Goal: Find specific page/section: Find specific page/section

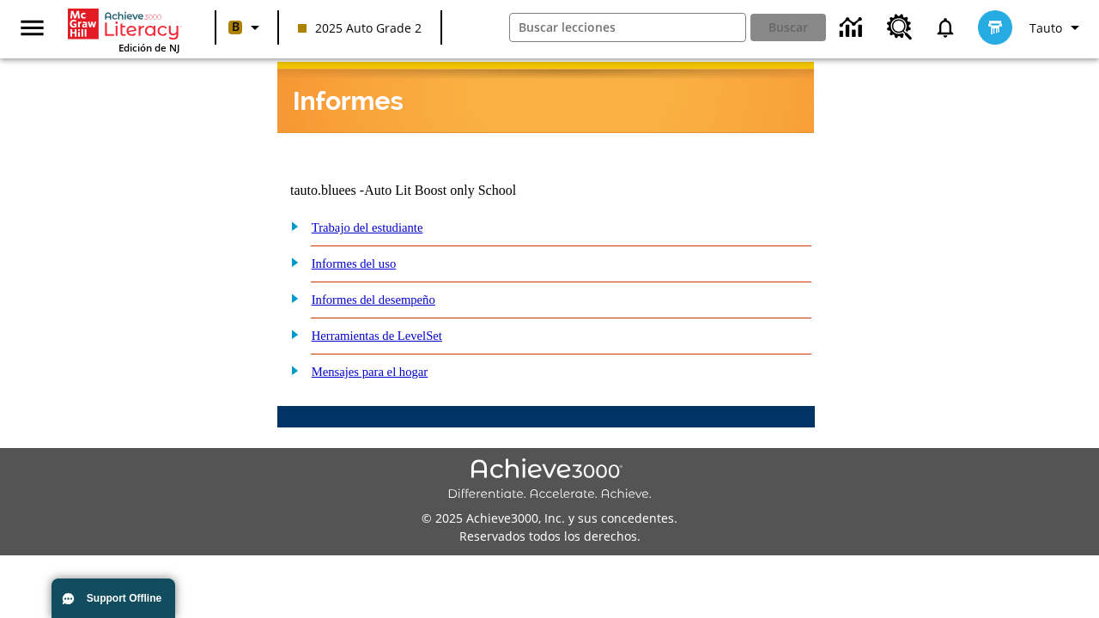
click at [386, 221] on link "Trabajo del estudiante" at bounding box center [368, 228] width 112 height 14
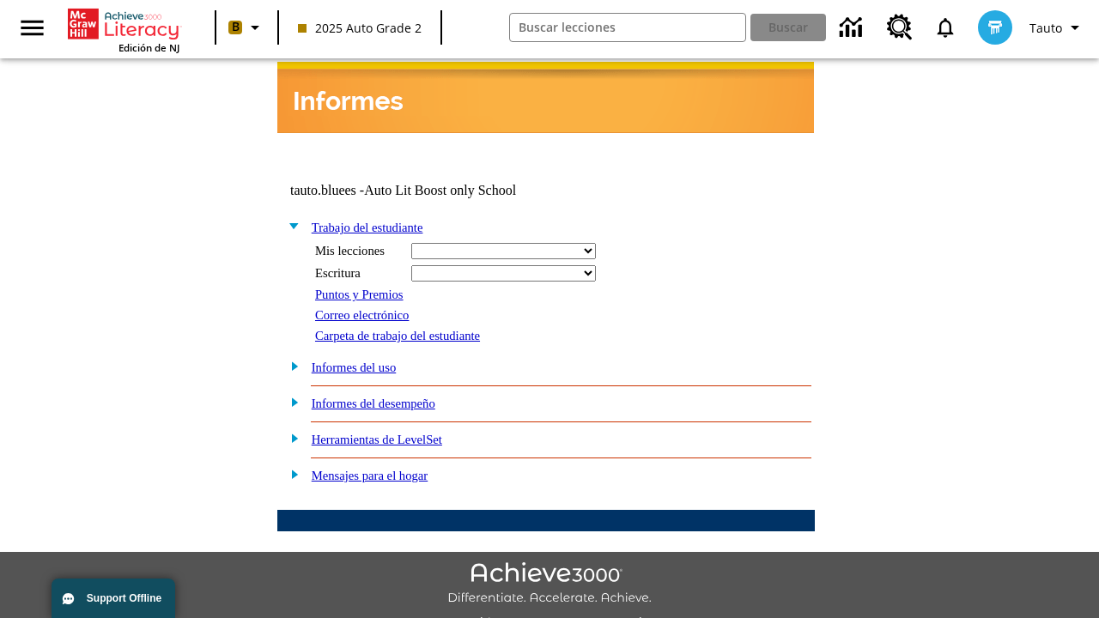
select select "/options/reports/?report_id=24&atype=14&section=2"
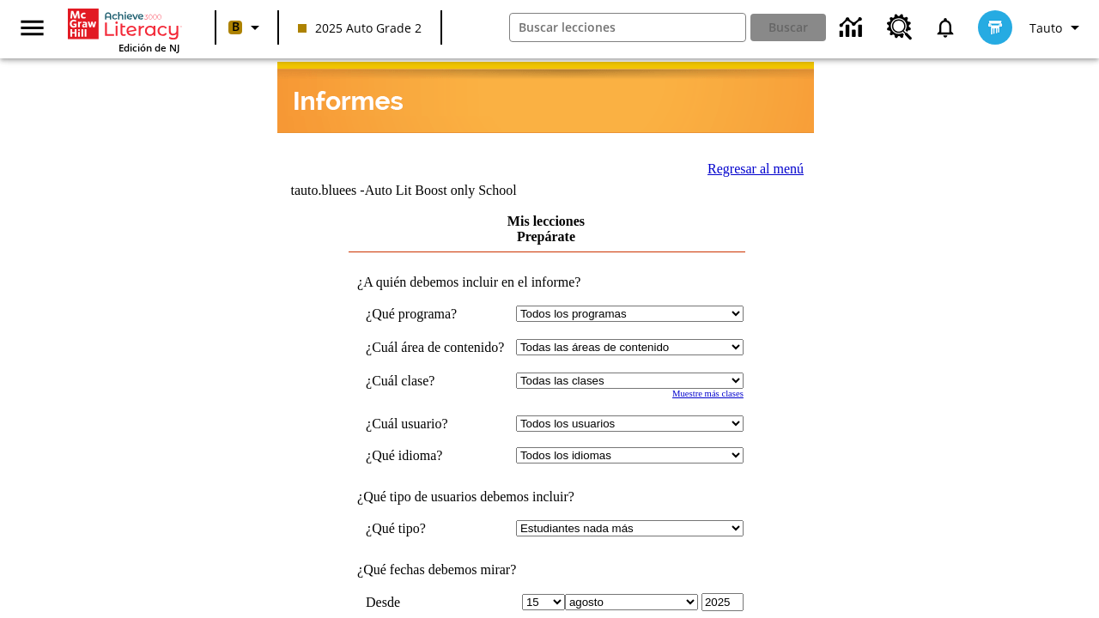
scroll to position [448, 0]
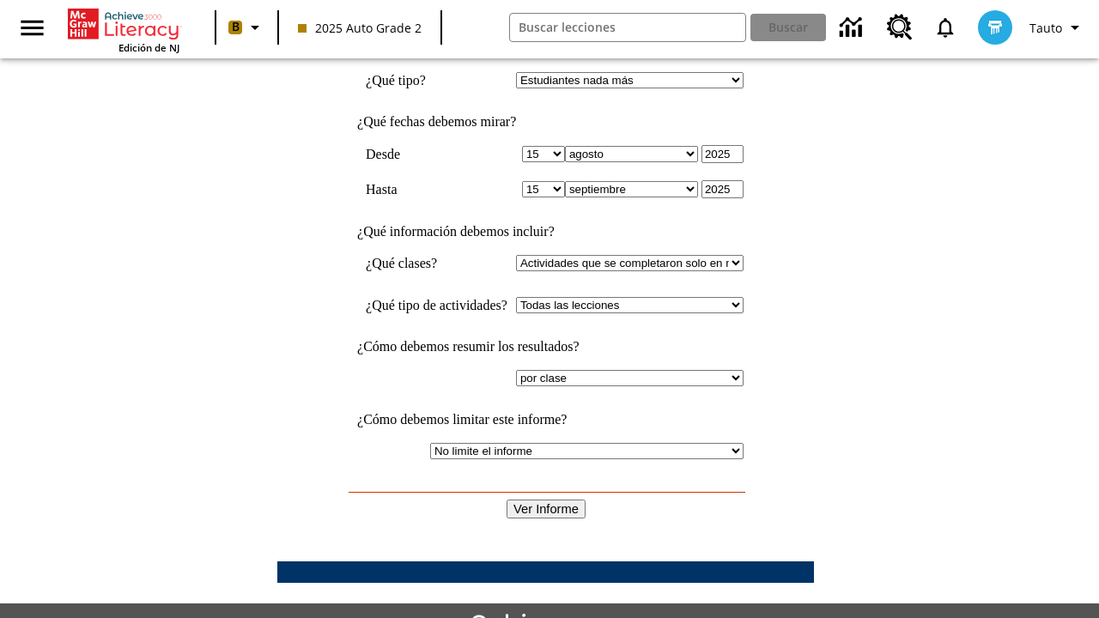
click at [546, 500] on input "Ver Informe" at bounding box center [546, 509] width 79 height 19
